Goal: Transaction & Acquisition: Purchase product/service

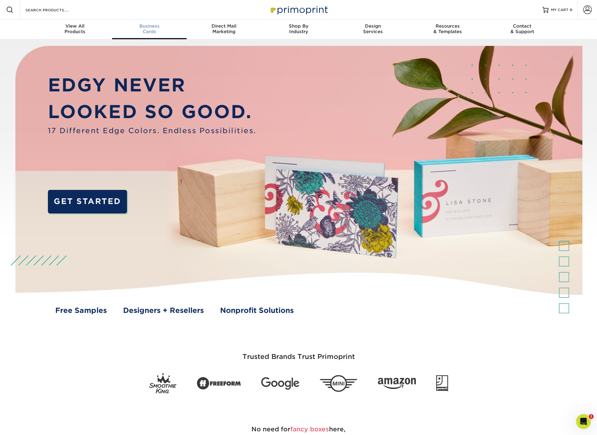
click at [148, 29] on span "Business" at bounding box center [149, 26] width 75 height 6
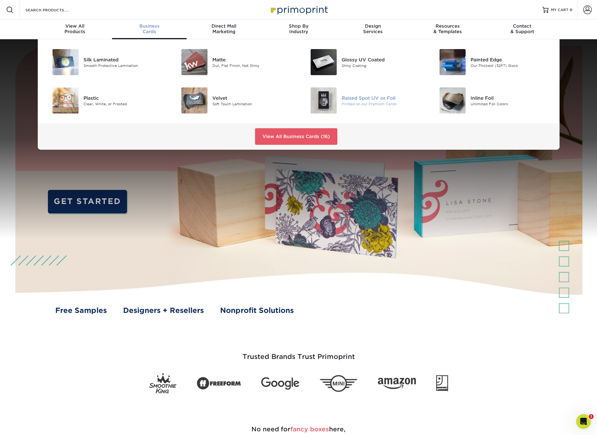
click at [321, 99] on img at bounding box center [324, 100] width 26 height 26
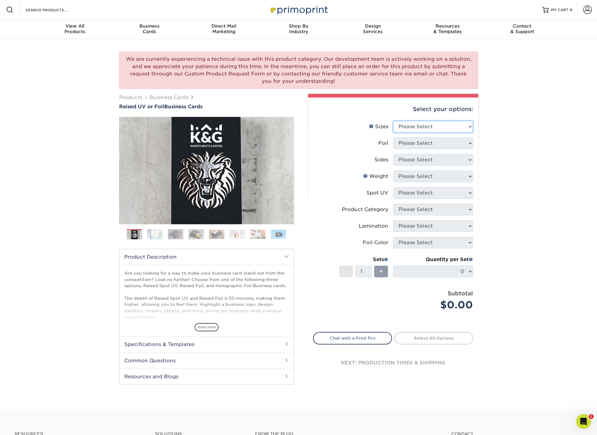
select select "2.00x3.50"
select select "1"
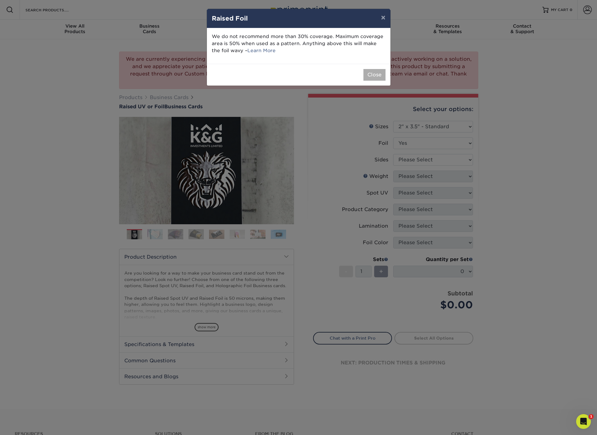
click at [372, 74] on button "Close" at bounding box center [374, 75] width 22 height 12
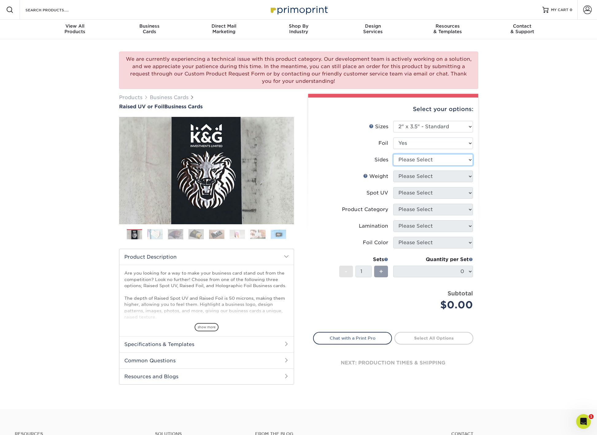
select select "e9e9dfb3-fba1-4d60-972c-fd9ca5904d33"
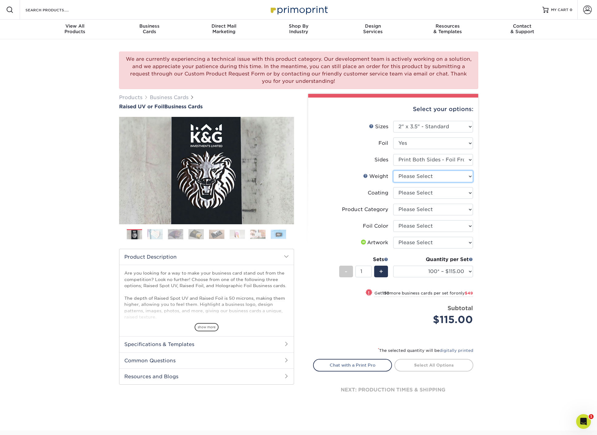
select select "16PT"
select select "3e7618de-abca-4bda-9f97-8b9129e913d8"
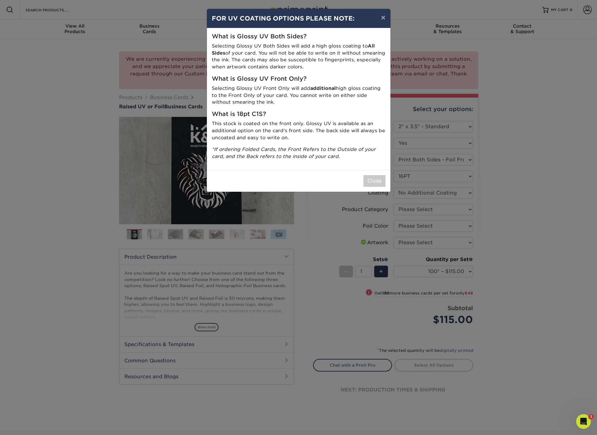
click at [375, 176] on button "Close" at bounding box center [374, 181] width 22 height 12
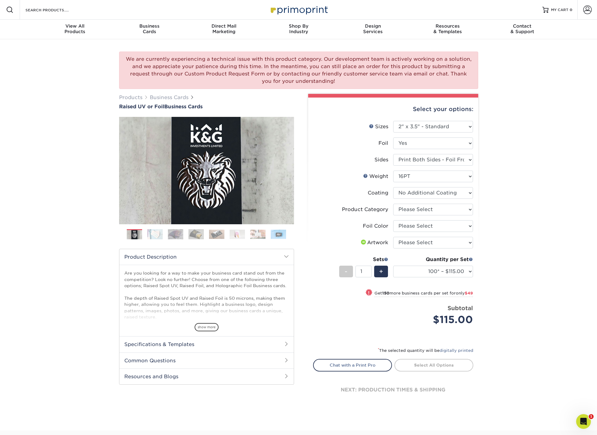
click at [158, 236] on img at bounding box center [154, 234] width 15 height 11
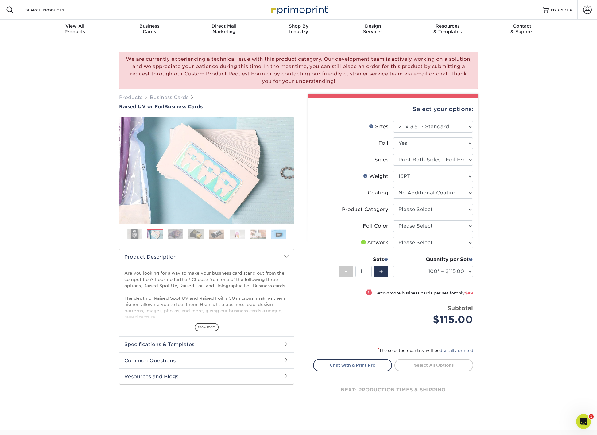
click at [179, 236] on img at bounding box center [175, 234] width 15 height 11
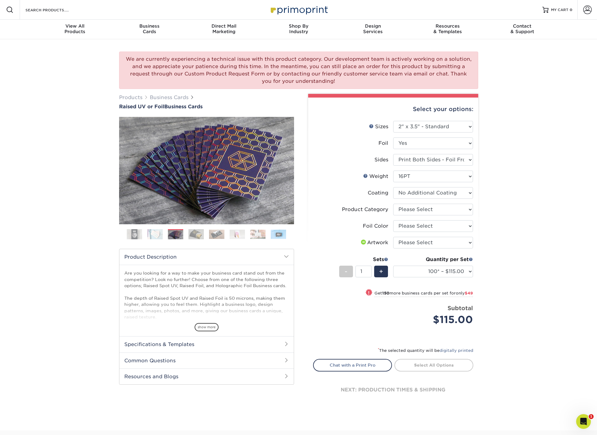
click at [198, 236] on img at bounding box center [196, 234] width 15 height 11
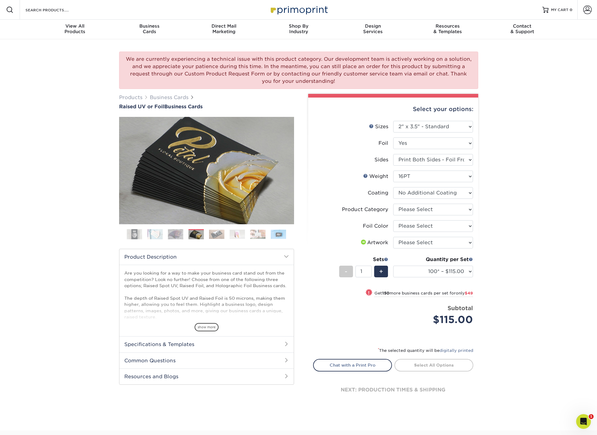
click at [217, 235] on img at bounding box center [216, 235] width 15 height 10
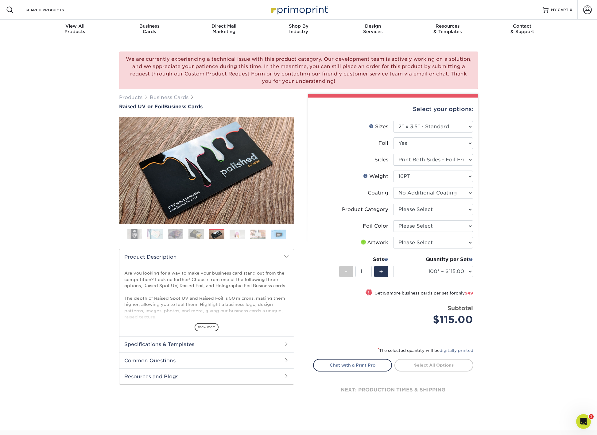
click at [239, 235] on img at bounding box center [237, 235] width 15 height 10
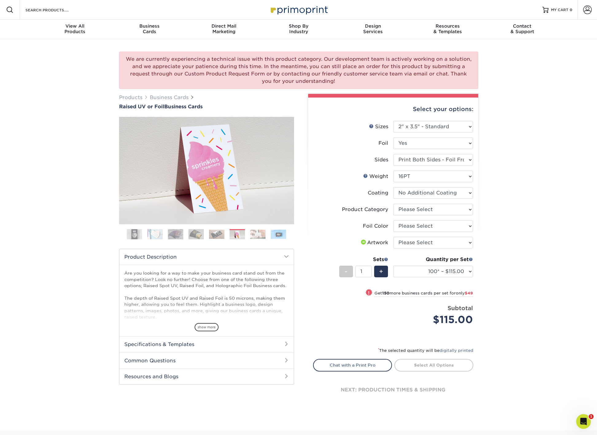
click at [255, 234] on img at bounding box center [257, 235] width 15 height 10
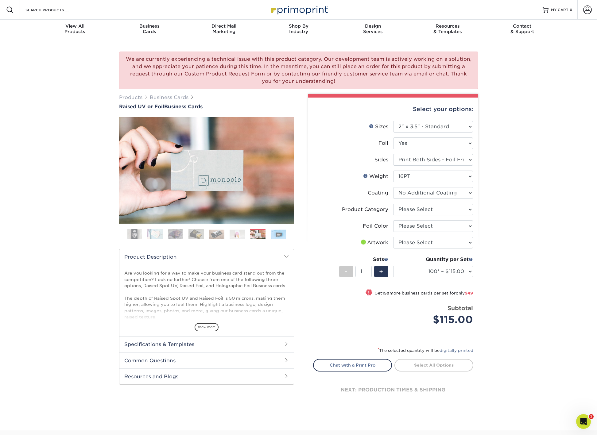
click at [281, 234] on img at bounding box center [278, 235] width 15 height 10
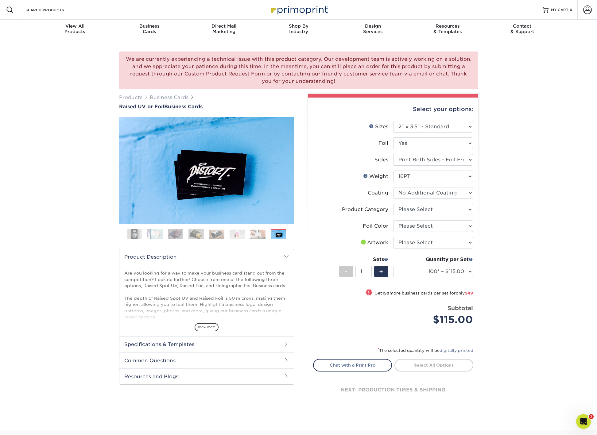
click at [184, 344] on h2 "Specifications & Templates" at bounding box center [206, 344] width 174 height 16
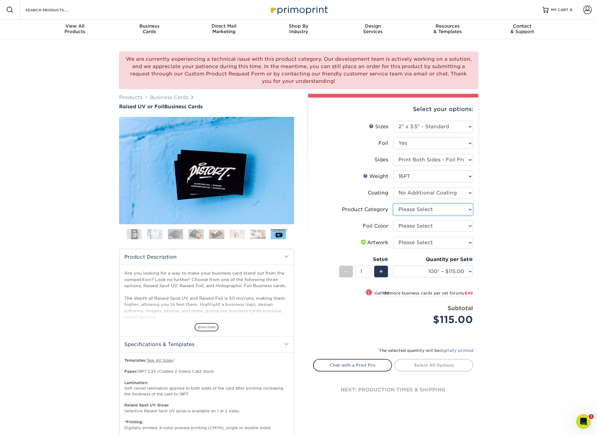
select select "3b5148f1-0588-4f88-a218-97bcfdce65c1"
select select "070be916-f238-4bbb-84b5-b64a15a64c9f"
select select "upload"
click at [455, 366] on link "Proceed to Shipping" at bounding box center [433, 364] width 79 height 11
type input "Set 1"
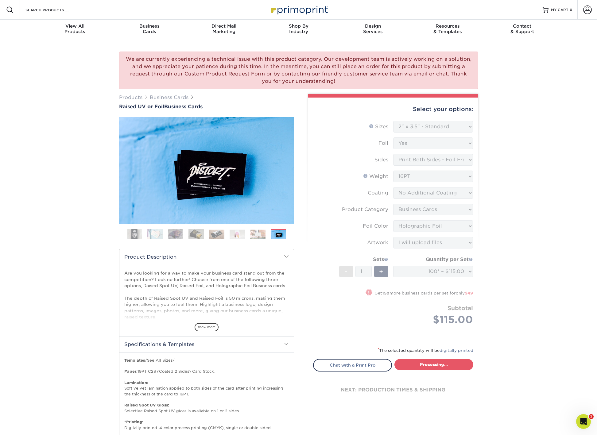
select select "1865d784-4a65-4fa5-88ce-3beae895d184"
click at [590, 11] on span at bounding box center [587, 10] width 9 height 9
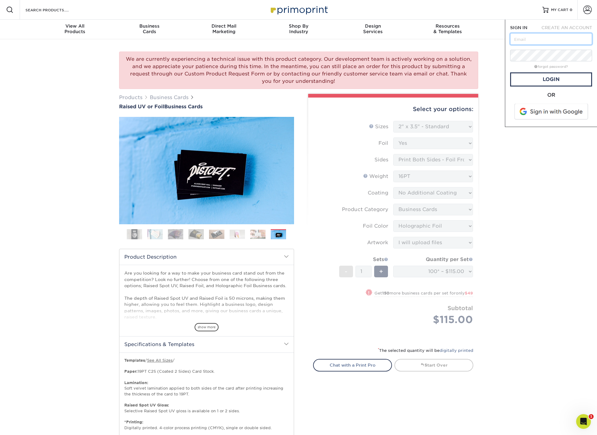
click at [535, 41] on input "text" at bounding box center [551, 39] width 82 height 12
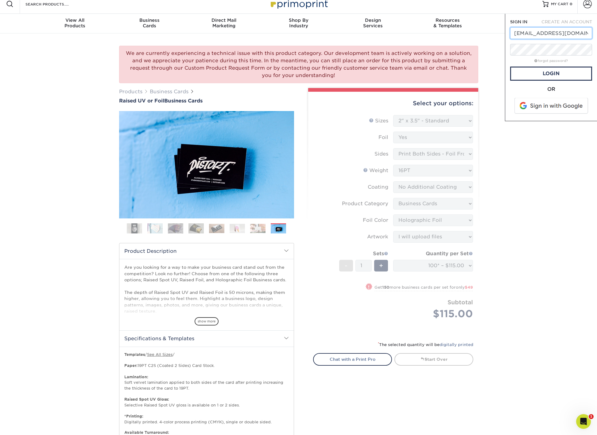
scroll to position [8, 0]
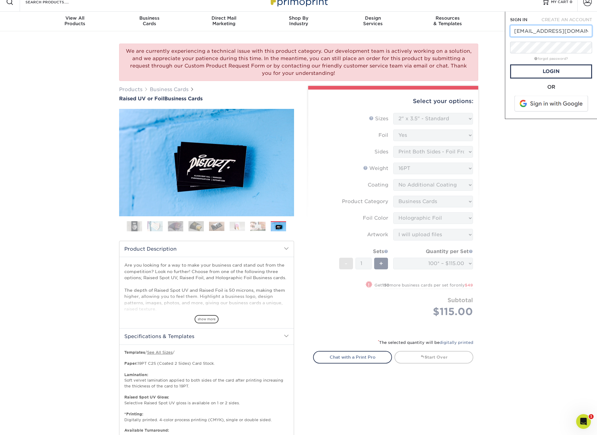
type input "[EMAIL_ADDRESS][DOMAIN_NAME]"
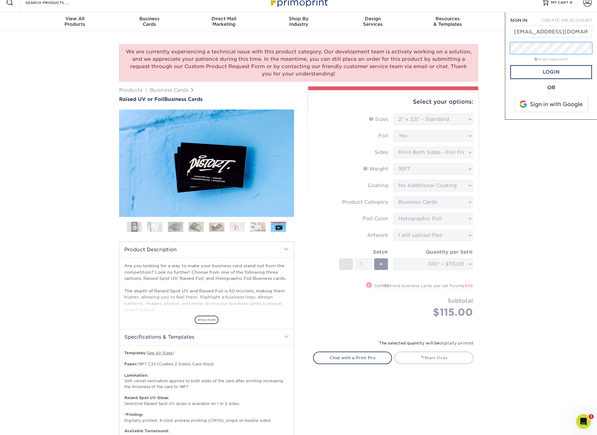
scroll to position [7, 0]
click at [544, 73] on link "Login" at bounding box center [551, 72] width 82 height 14
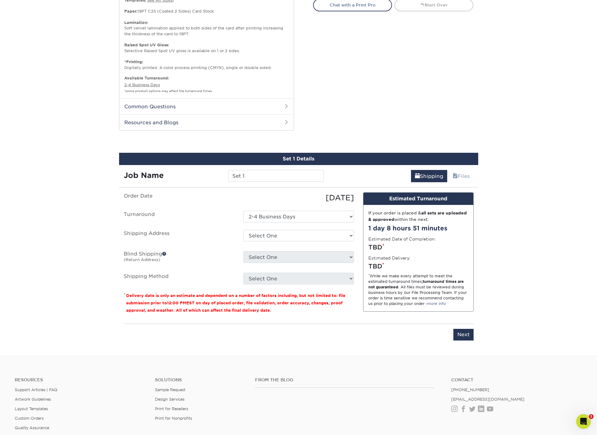
scroll to position [380, 0]
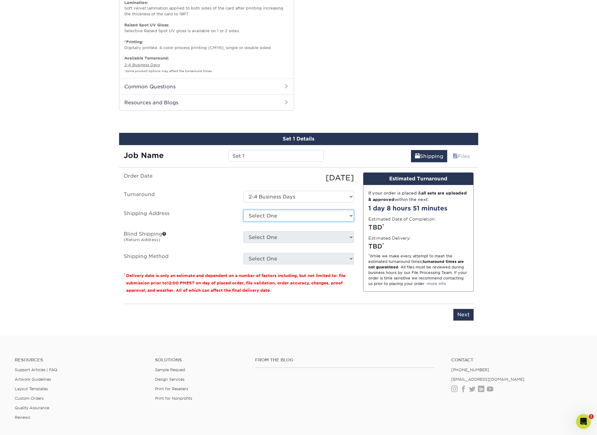
select select "199894"
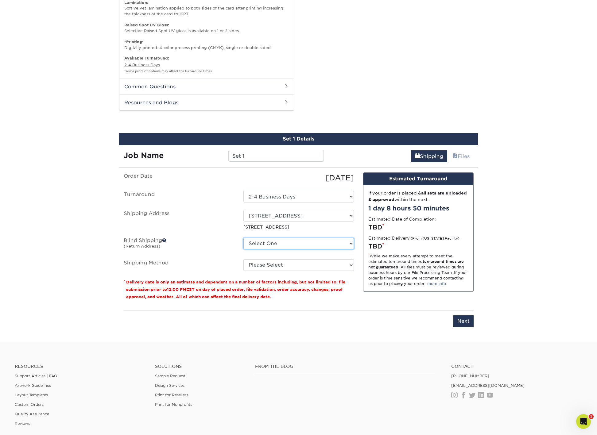
select select "199894"
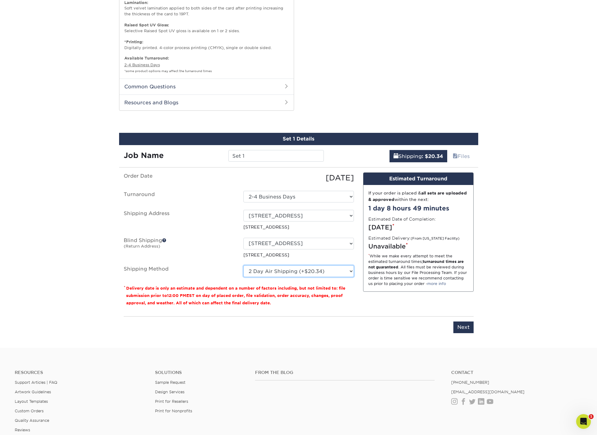
select select "13"
click at [462, 323] on input "Next" at bounding box center [463, 328] width 20 height 12
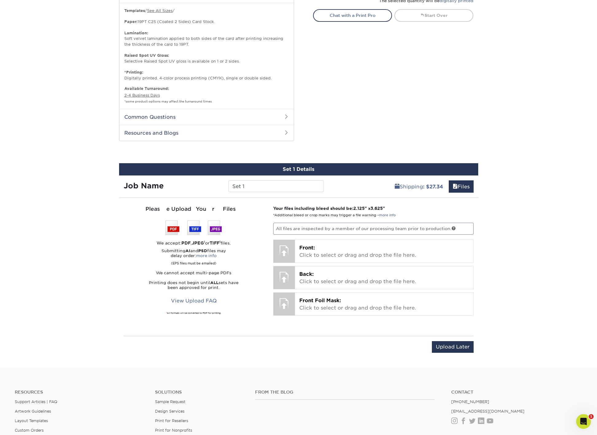
scroll to position [351, 0]
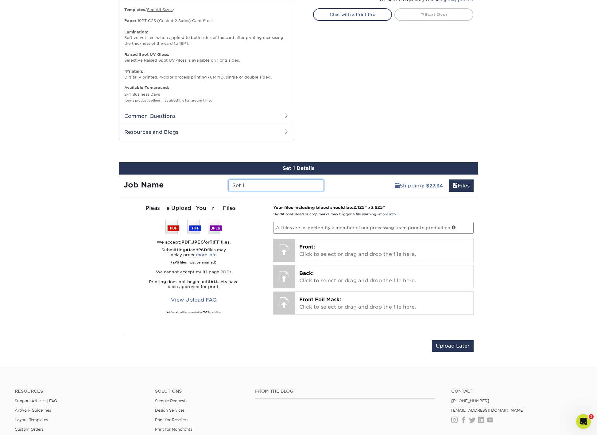
click at [248, 182] on input "Set 1" at bounding box center [275, 186] width 95 height 12
drag, startPoint x: 255, startPoint y: 183, endPoint x: 183, endPoint y: 170, distance: 72.4
click at [183, 170] on div "Set 1 Details Job Name Set 1 Shipping : $27.34 Files You've choosen mailing ser…" at bounding box center [298, 260] width 359 height 197
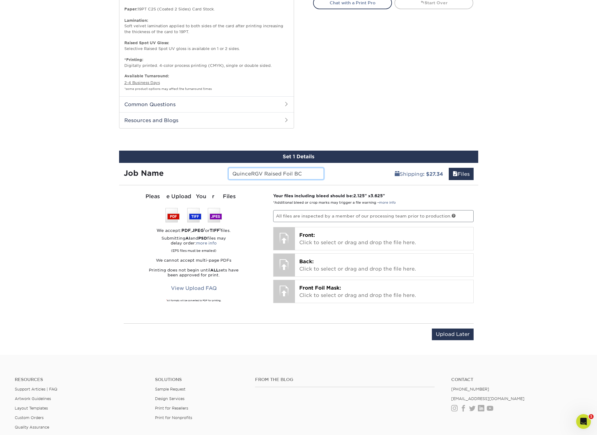
scroll to position [363, 0]
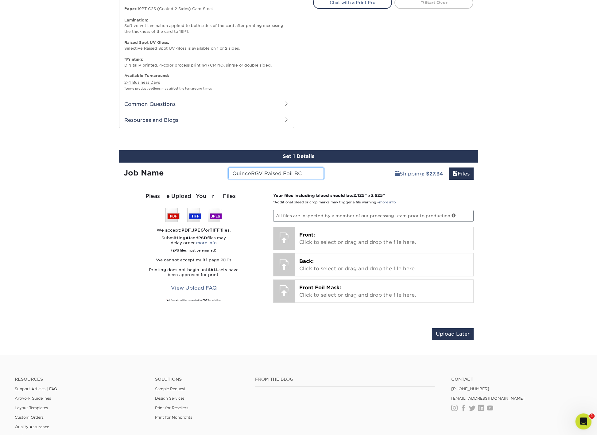
type input "QuinceRGV Raised Foil BC"
click at [585, 422] on icon "Open Intercom Messenger" at bounding box center [583, 421] width 10 height 10
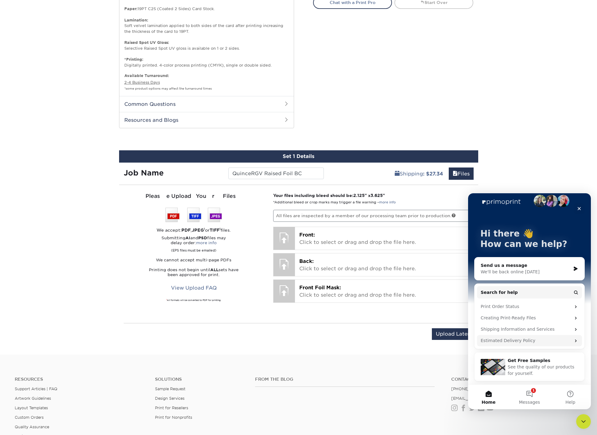
scroll to position [8, 0]
click at [579, 208] on icon "Close" at bounding box center [579, 208] width 3 height 3
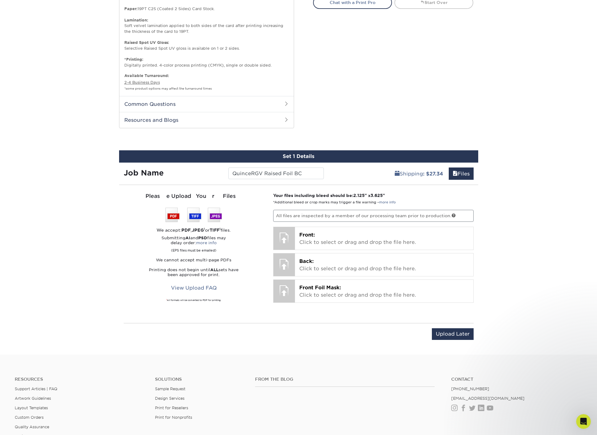
scroll to position [0, 0]
click at [534, 253] on div "We are currently experiencing a technical issue with this product category. Our…" at bounding box center [298, 15] width 597 height 678
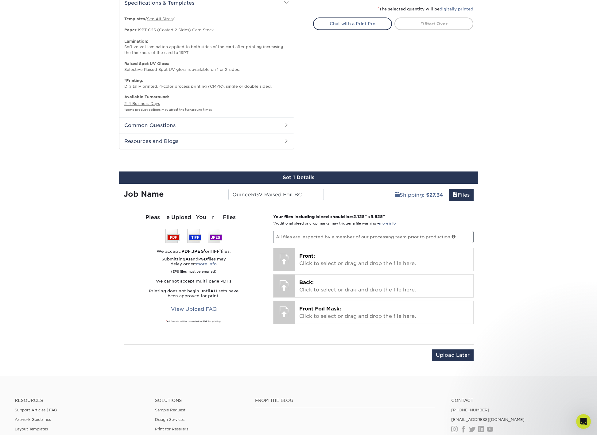
scroll to position [342, 0]
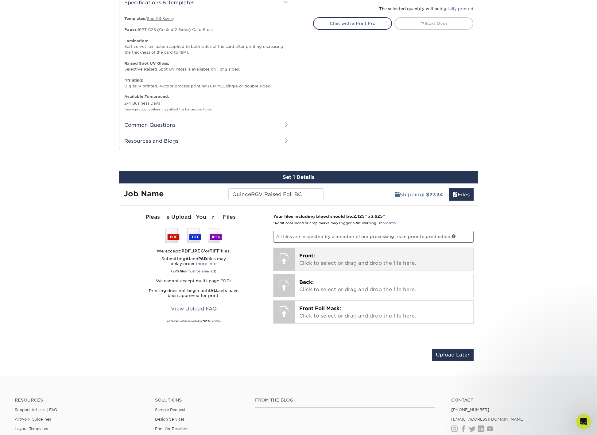
click at [354, 260] on p "Front: Click to select or drag and drop the file here." at bounding box center [384, 259] width 170 height 15
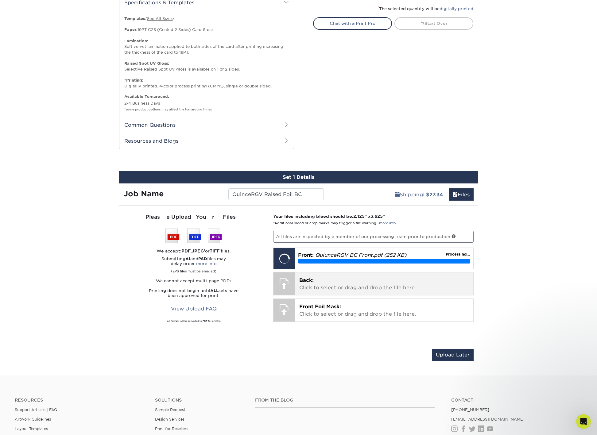
click at [353, 283] on p "Back: Click to select or drag and drop the file here." at bounding box center [384, 284] width 170 height 15
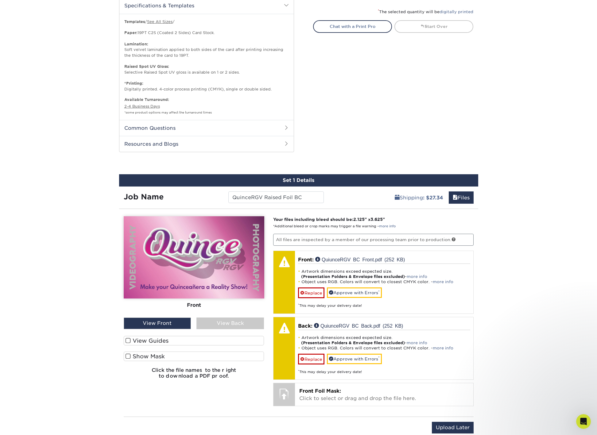
scroll to position [339, 0]
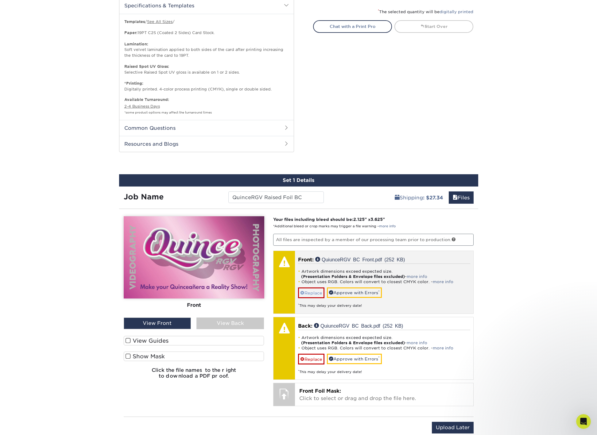
click at [313, 292] on link "Replace" at bounding box center [311, 293] width 26 height 11
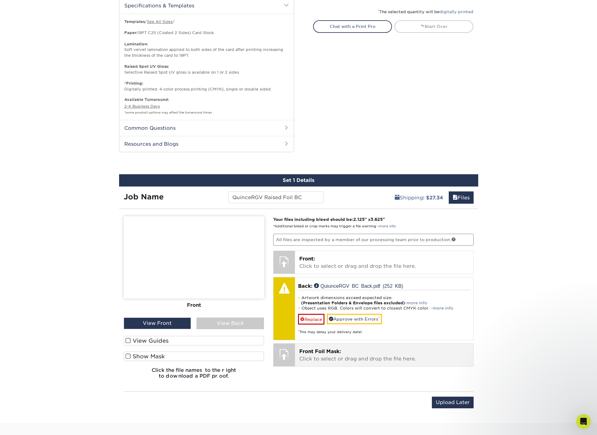
click at [311, 317] on link "Replace" at bounding box center [311, 319] width 26 height 11
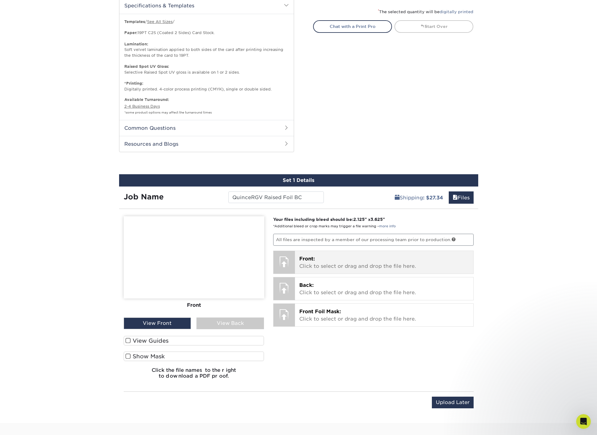
click at [332, 260] on p "Front: Click to select or drag and drop the file here." at bounding box center [384, 262] width 170 height 15
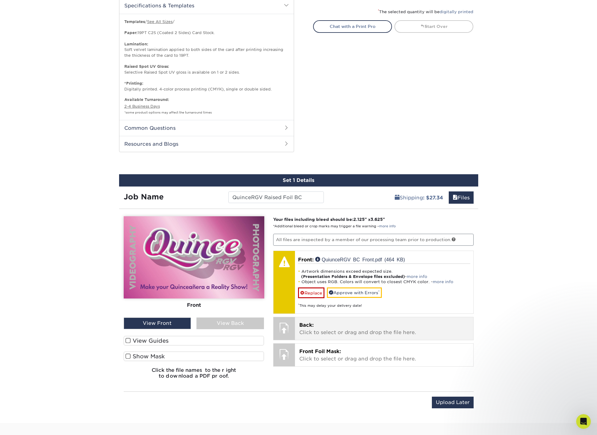
click at [313, 324] on span "Back:" at bounding box center [306, 325] width 14 height 6
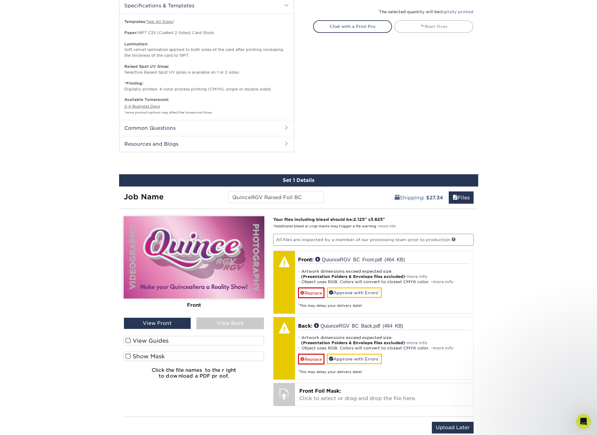
click at [238, 306] on div "Front" at bounding box center [194, 306] width 141 height 14
click at [232, 321] on div "View Back" at bounding box center [230, 324] width 68 height 12
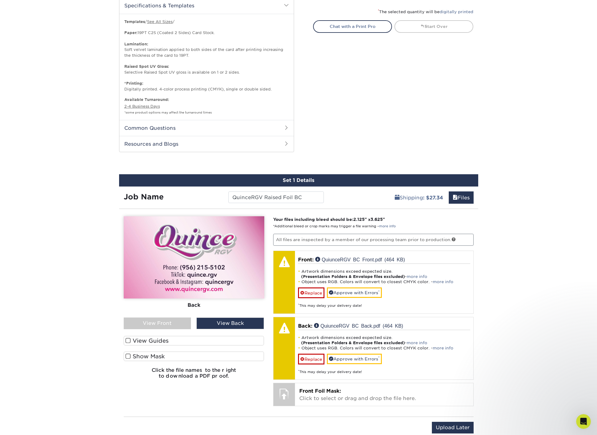
click at [146, 319] on div "View Front" at bounding box center [158, 324] width 68 height 12
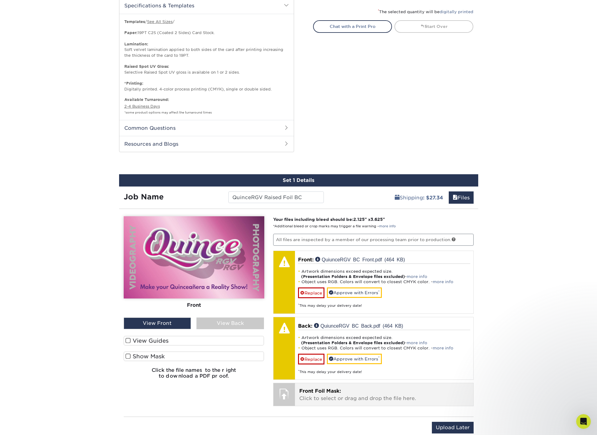
click at [311, 389] on span "Front Foil Mask:" at bounding box center [320, 391] width 42 height 6
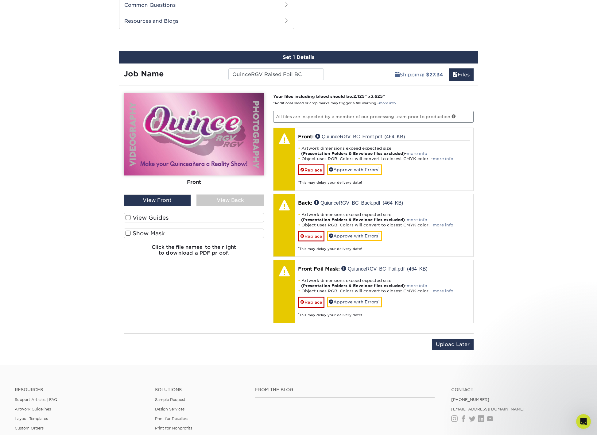
scroll to position [462, 0]
click at [129, 217] on span at bounding box center [128, 218] width 5 height 6
click at [0, 0] on input "View Guides" at bounding box center [0, 0] width 0 height 0
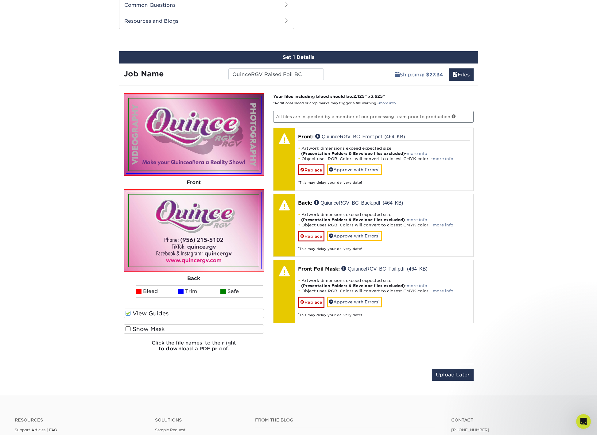
click at [126, 326] on span at bounding box center [128, 329] width 5 height 6
click at [0, 0] on input "Show Mask" at bounding box center [0, 0] width 0 height 0
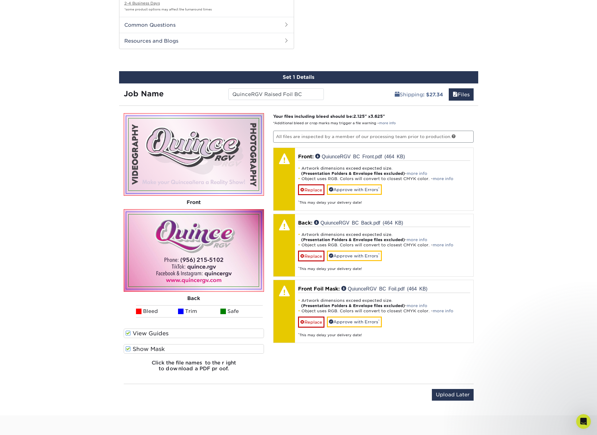
scroll to position [442, 0]
click at [127, 331] on span at bounding box center [128, 334] width 5 height 6
click at [0, 0] on input "View Guides" at bounding box center [0, 0] width 0 height 0
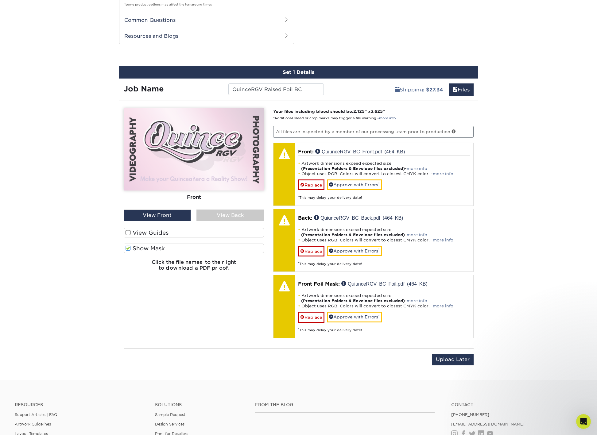
scroll to position [447, 0]
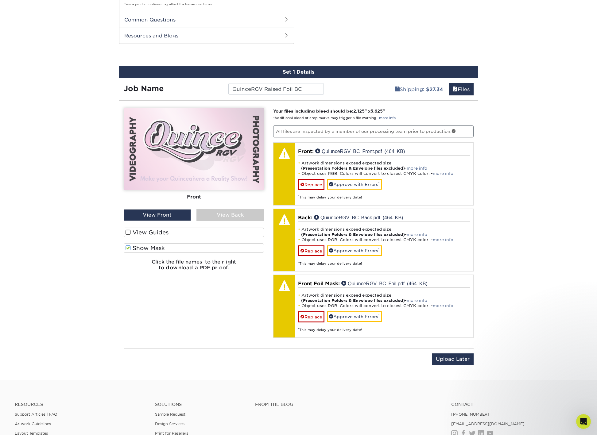
click at [128, 246] on span at bounding box center [128, 248] width 5 height 6
click at [0, 0] on input "Show Mask" at bounding box center [0, 0] width 0 height 0
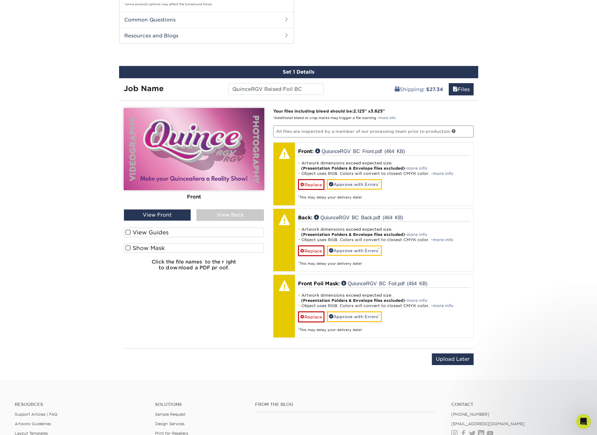
scroll to position [447, 0]
click at [128, 246] on span at bounding box center [128, 248] width 5 height 6
click at [0, 0] on input "Show Mask" at bounding box center [0, 0] width 0 height 0
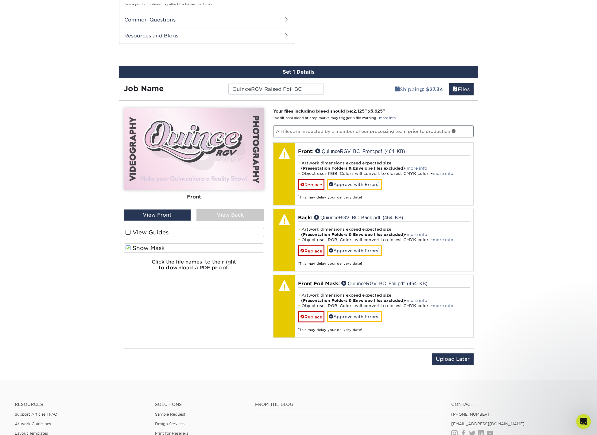
click at [128, 246] on span at bounding box center [128, 248] width 5 height 6
click at [0, 0] on input "Show Mask" at bounding box center [0, 0] width 0 height 0
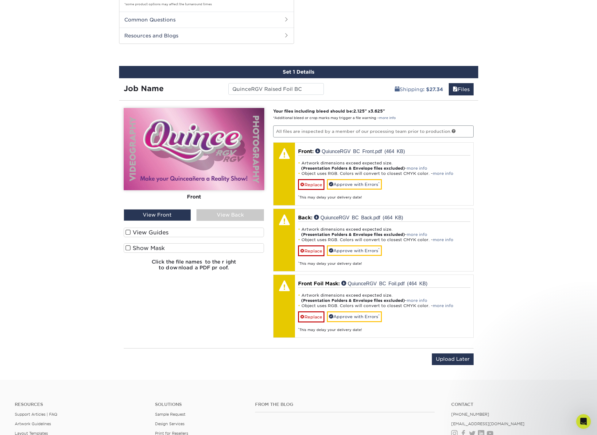
click at [128, 246] on span at bounding box center [128, 248] width 5 height 6
click at [0, 0] on input "Show Mask" at bounding box center [0, 0] width 0 height 0
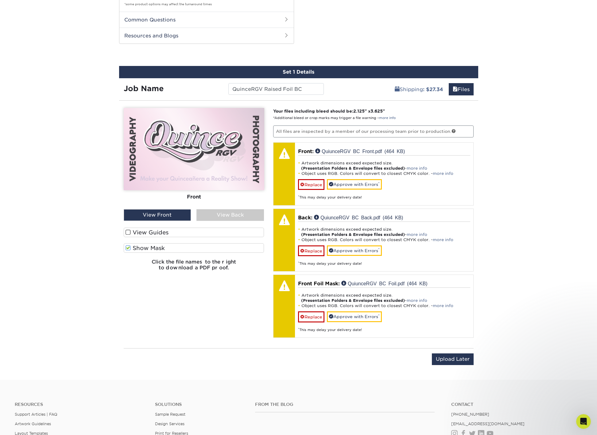
click at [128, 246] on span at bounding box center [128, 248] width 5 height 6
click at [0, 0] on input "Show Mask" at bounding box center [0, 0] width 0 height 0
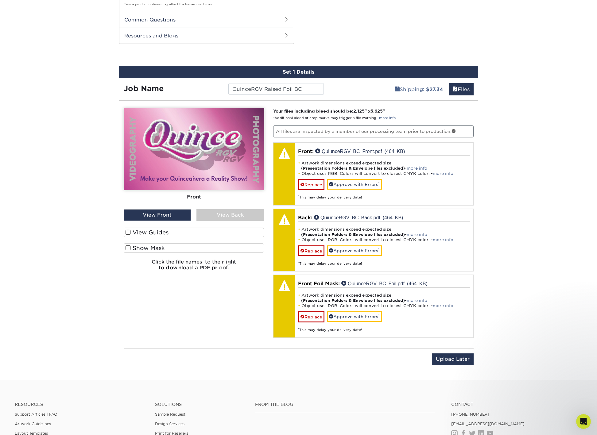
click at [129, 231] on span at bounding box center [128, 233] width 5 height 6
click at [0, 0] on input "View Guides" at bounding box center [0, 0] width 0 height 0
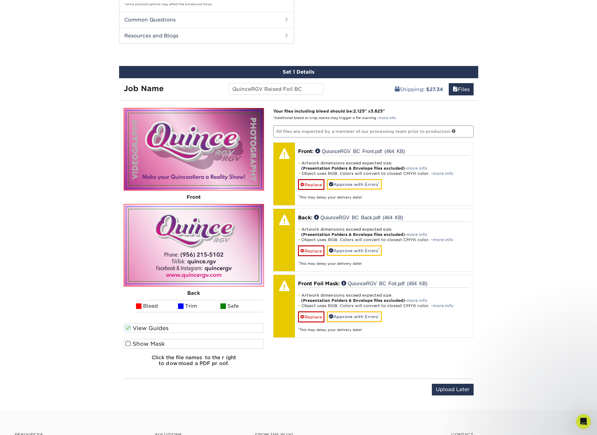
click at [129, 341] on span at bounding box center [128, 344] width 5 height 6
click at [0, 0] on input "Show Mask" at bounding box center [0, 0] width 0 height 0
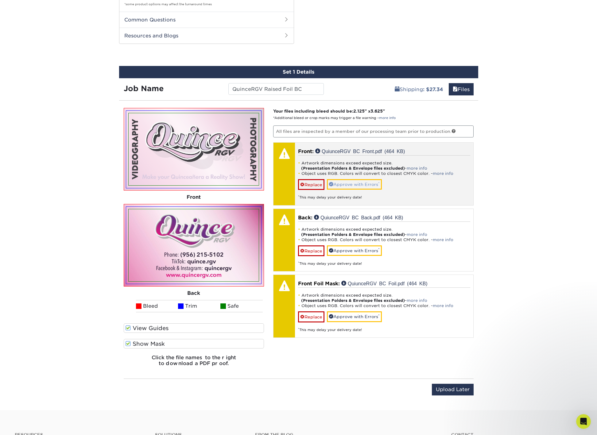
click at [360, 182] on link "Approve with Errors *" at bounding box center [354, 184] width 55 height 10
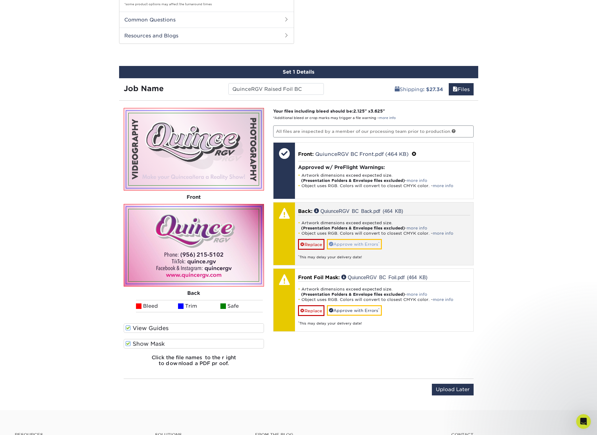
click at [363, 242] on link "Approve with Errors *" at bounding box center [354, 244] width 55 height 10
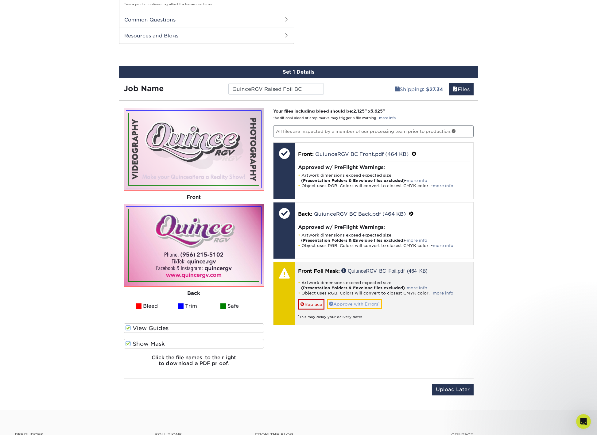
click at [366, 301] on link "Approve with Errors *" at bounding box center [354, 304] width 55 height 10
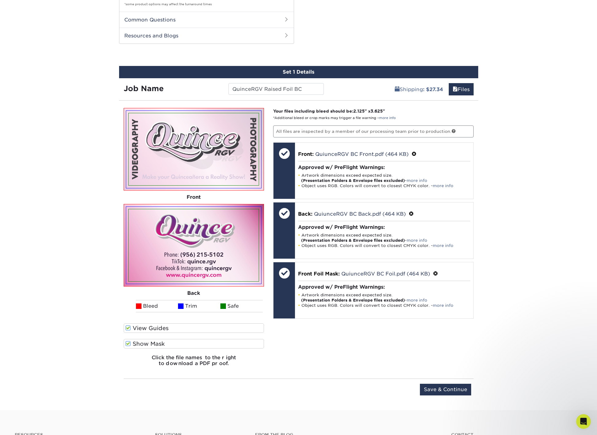
click at [452, 386] on input "Save & Continue" at bounding box center [445, 390] width 51 height 12
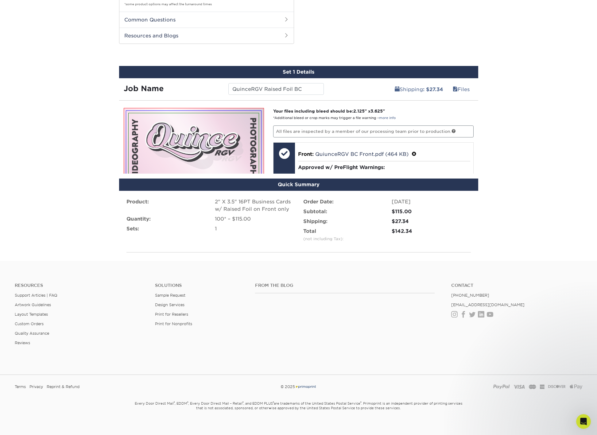
scroll to position [402, 0]
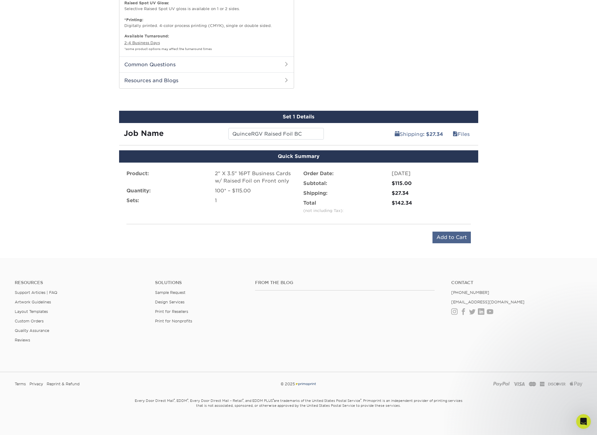
click at [456, 235] on input "Add to Cart" at bounding box center [452, 238] width 38 height 12
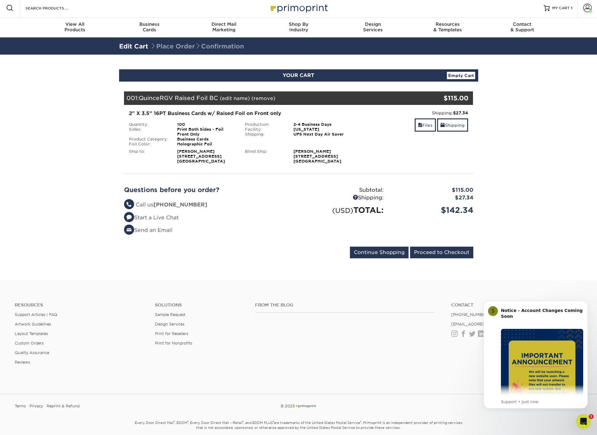
scroll to position [2, 0]
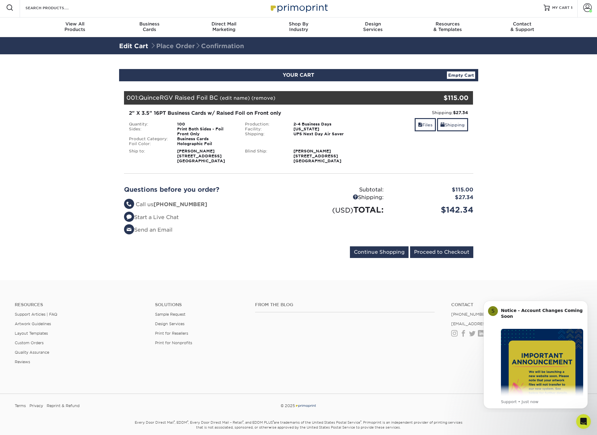
click at [519, 144] on section "YOUR CART Empty Cart Your Cart is Empty View Account Active Orders Order Histor…" at bounding box center [298, 167] width 597 height 226
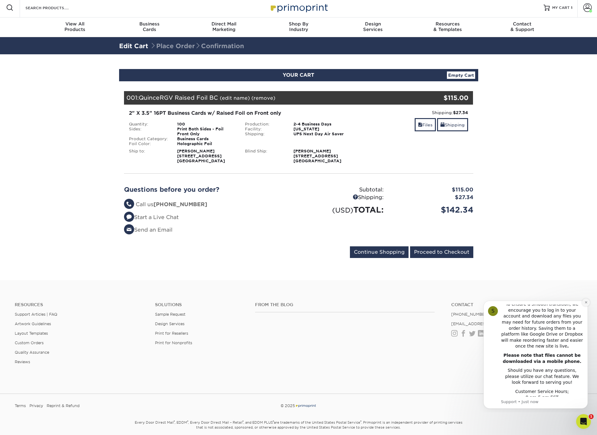
scroll to position [152, 0]
click at [586, 302] on icon "Dismiss notification" at bounding box center [586, 302] width 2 height 2
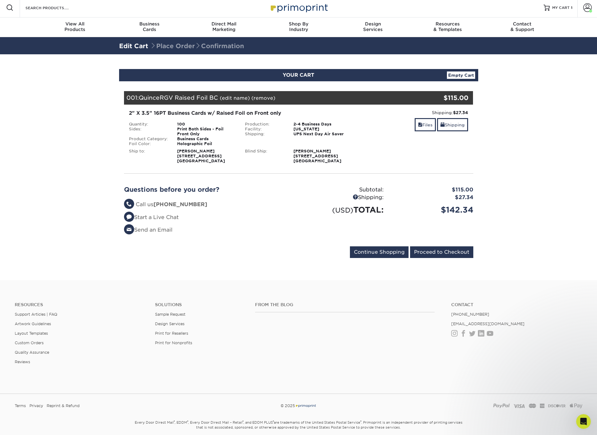
click at [548, 272] on section "YOUR CART Empty Cart Your Cart is Empty View Account Active Orders Order Histor…" at bounding box center [298, 167] width 597 height 226
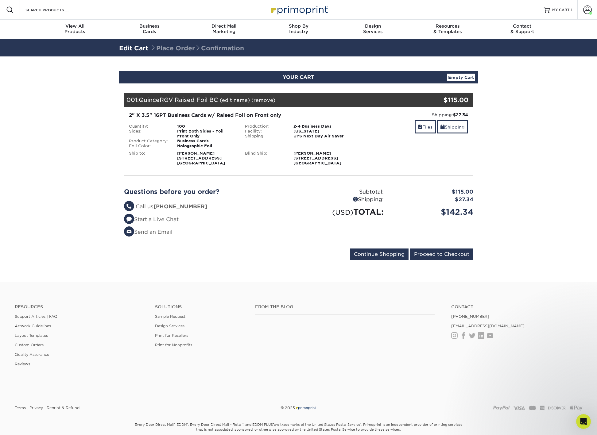
scroll to position [0, 0]
